Goal: Task Accomplishment & Management: Manage account settings

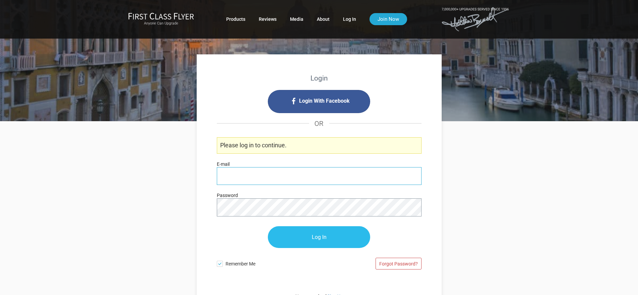
type input "[PERSON_NAME][EMAIL_ADDRESS][DOMAIN_NAME]"
click at [322, 233] on input "Log In" at bounding box center [319, 237] width 102 height 22
type input "[PERSON_NAME][EMAIL_ADDRESS][DOMAIN_NAME]"
click at [316, 235] on input "Log In" at bounding box center [319, 237] width 102 height 22
type input "[PERSON_NAME][EMAIL_ADDRESS][DOMAIN_NAME]"
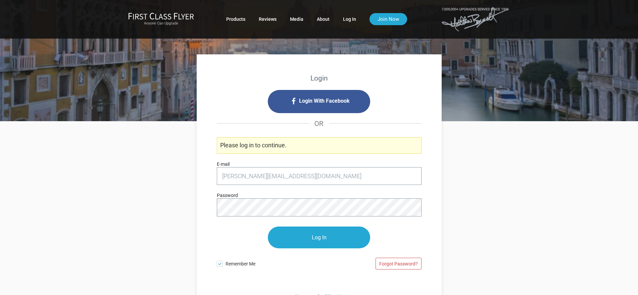
drag, startPoint x: 347, startPoint y: 238, endPoint x: 385, endPoint y: 224, distance: 40.1
click at [347, 238] on input "Log In" at bounding box center [319, 237] width 102 height 22
